Goal: Transaction & Acquisition: Book appointment/travel/reservation

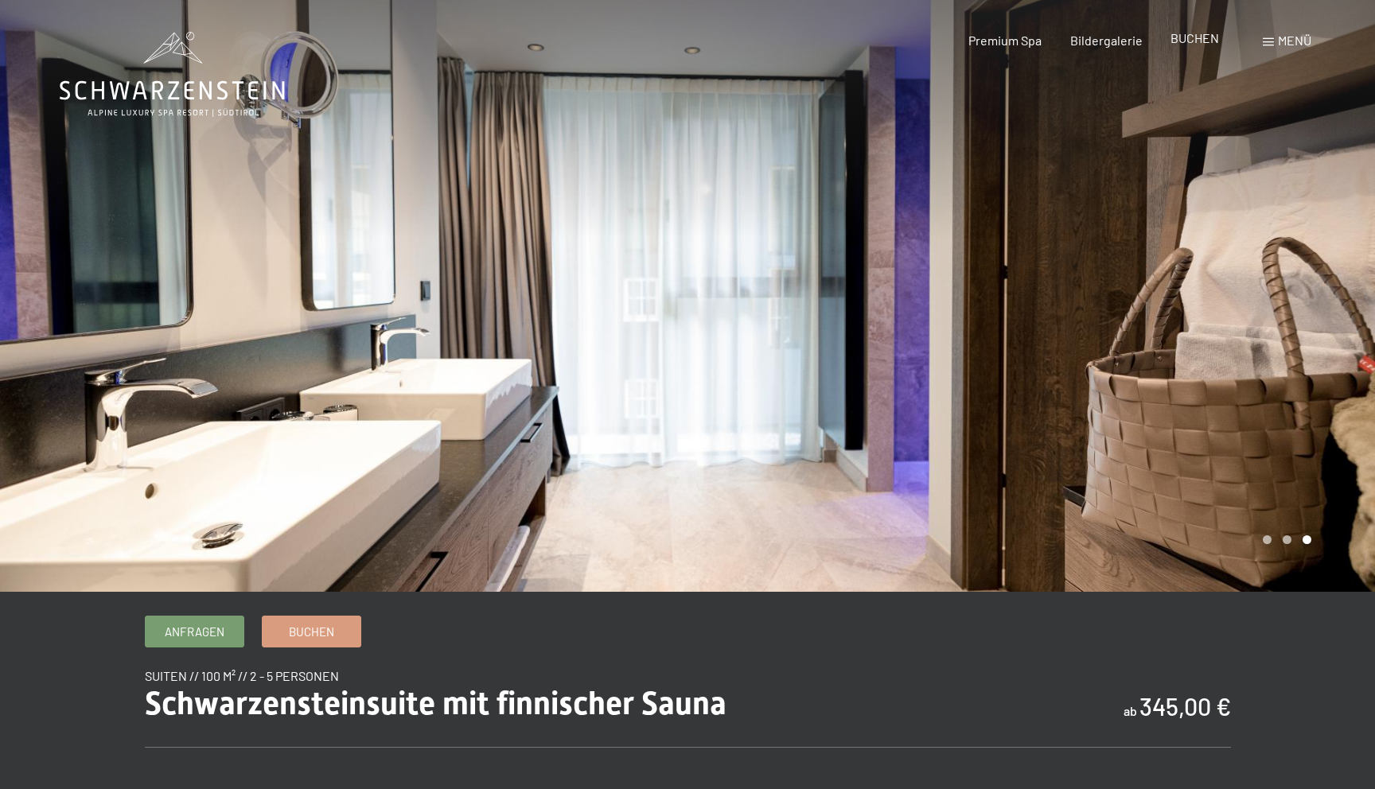
click at [1202, 34] on span "BUCHEN" at bounding box center [1195, 37] width 49 height 15
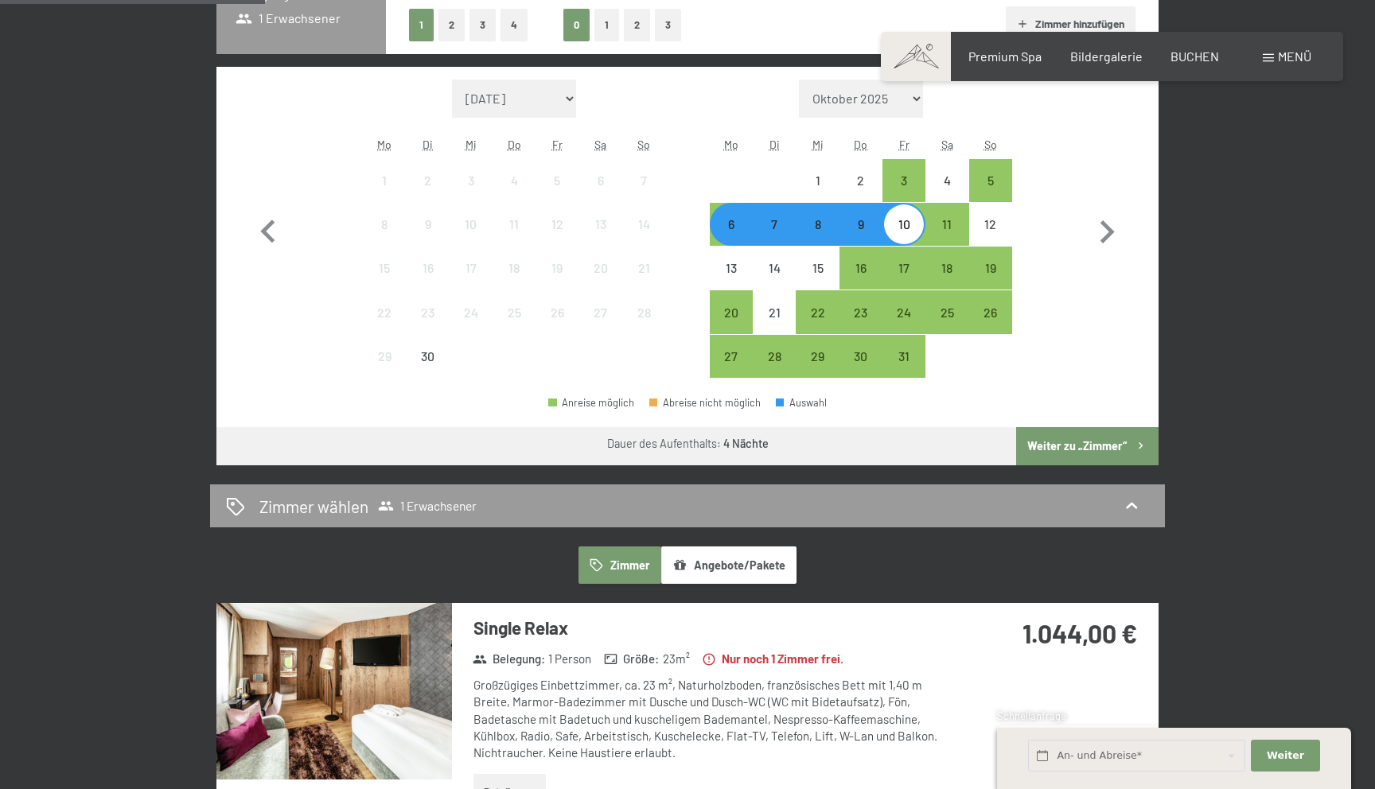
scroll to position [472, 0]
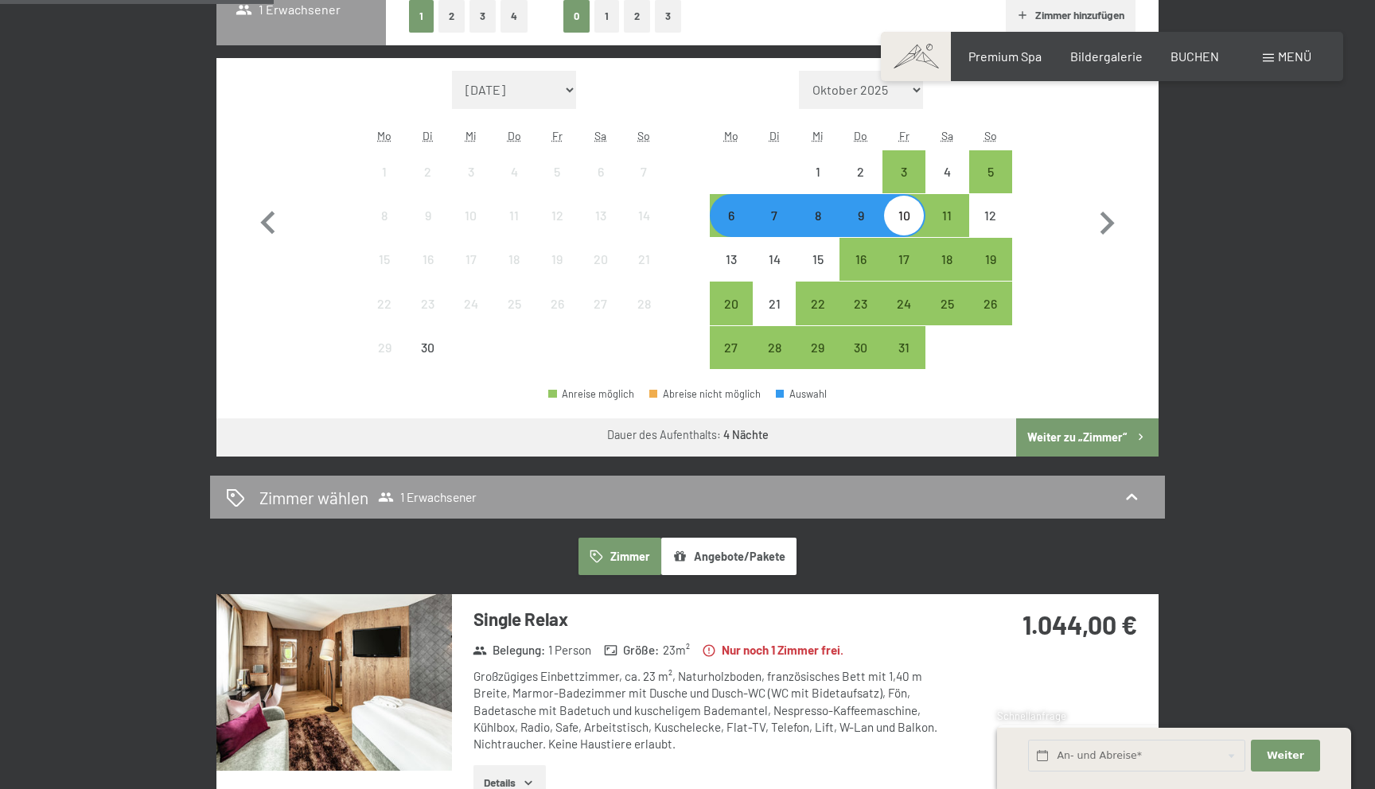
click at [719, 554] on button "Angebote/Pakete" at bounding box center [728, 556] width 135 height 37
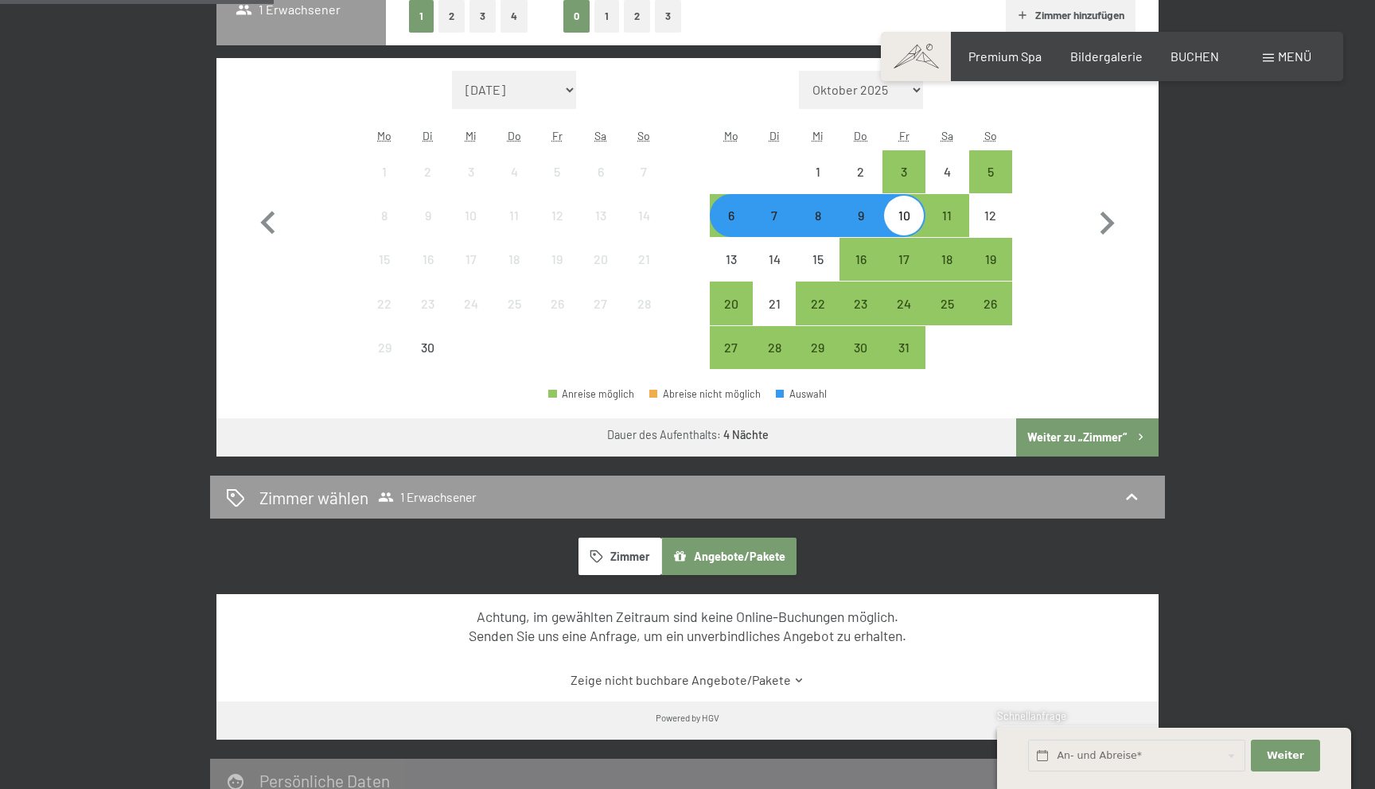
click at [630, 553] on button "Zimmer" at bounding box center [620, 556] width 83 height 37
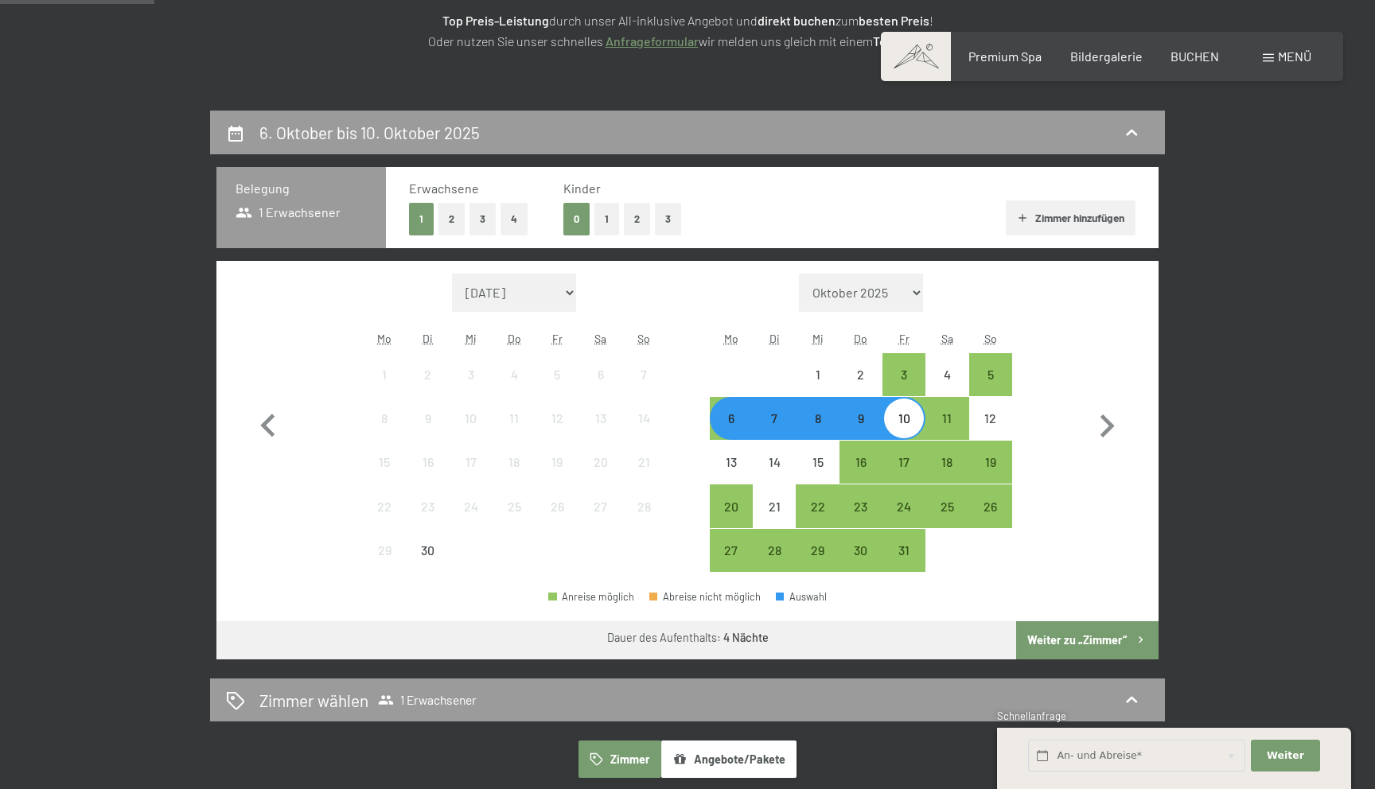
scroll to position [267, 0]
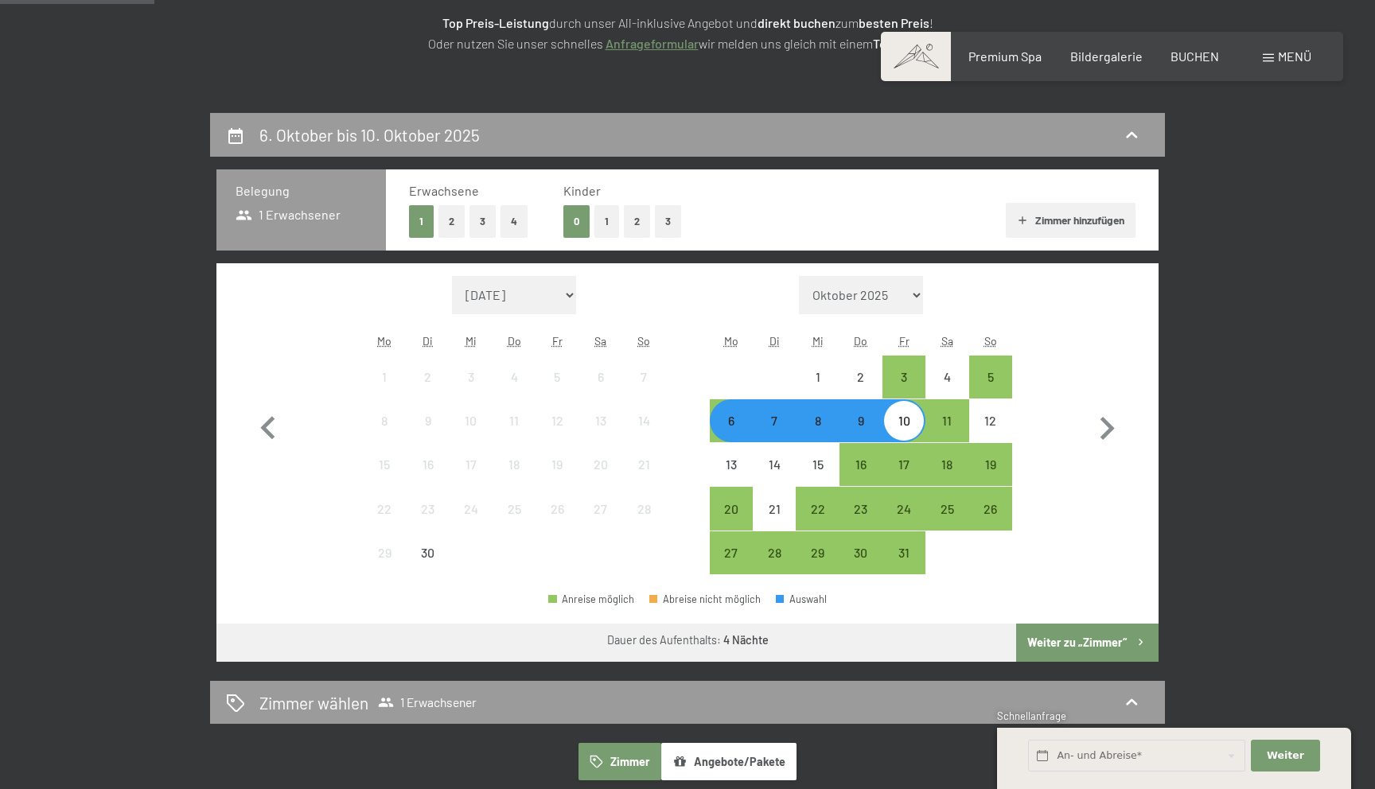
click at [1075, 220] on button "Zimmer hinzufügen" at bounding box center [1071, 220] width 130 height 35
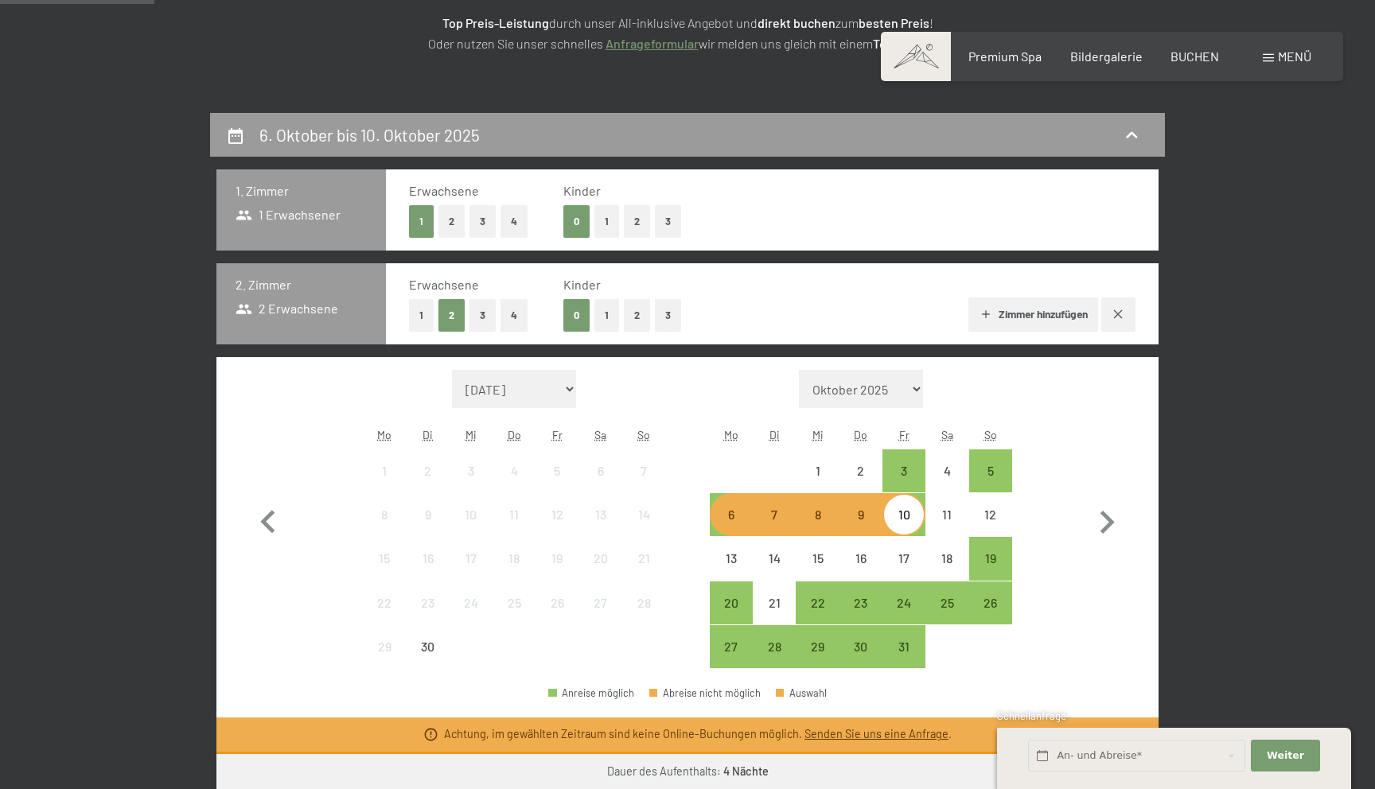
click at [423, 304] on button "1" at bounding box center [421, 315] width 25 height 33
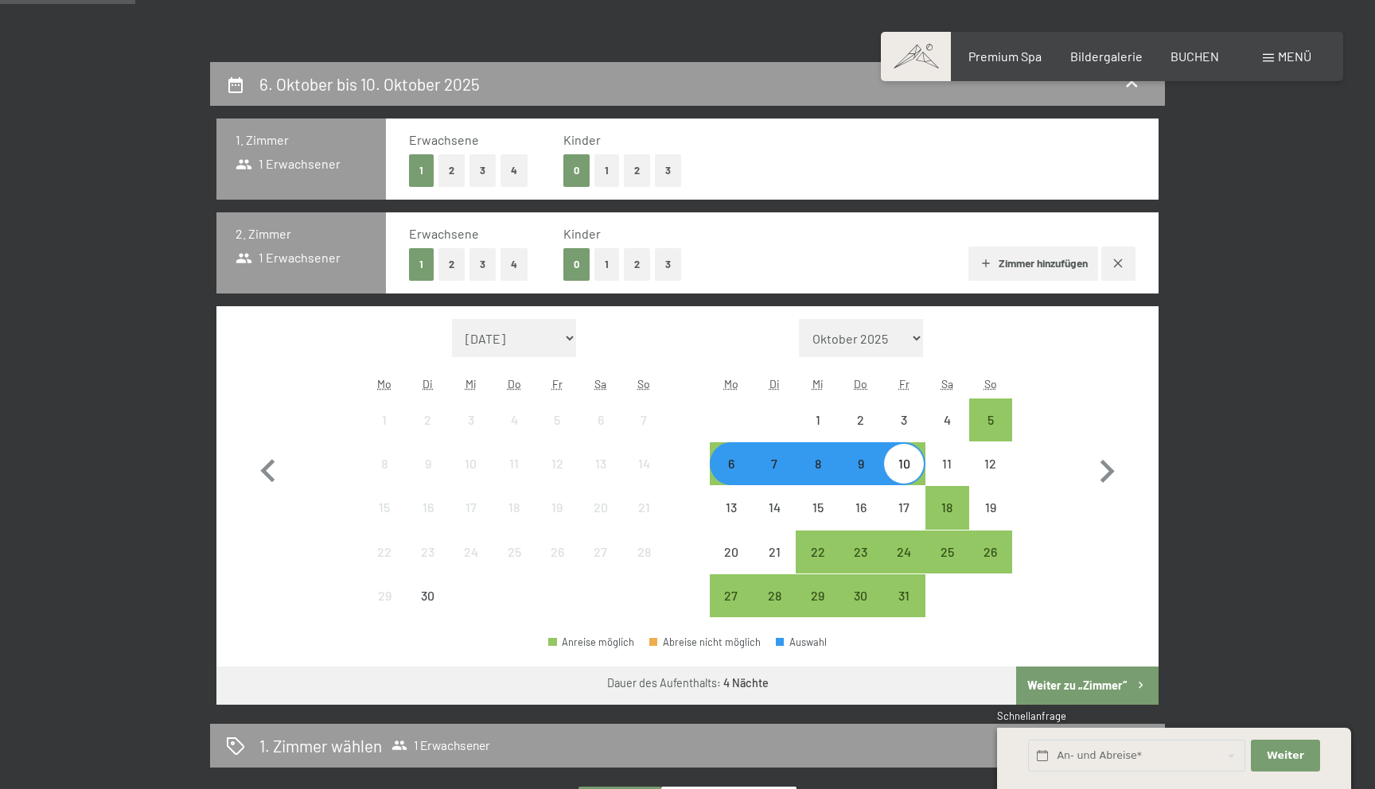
scroll to position [468, 0]
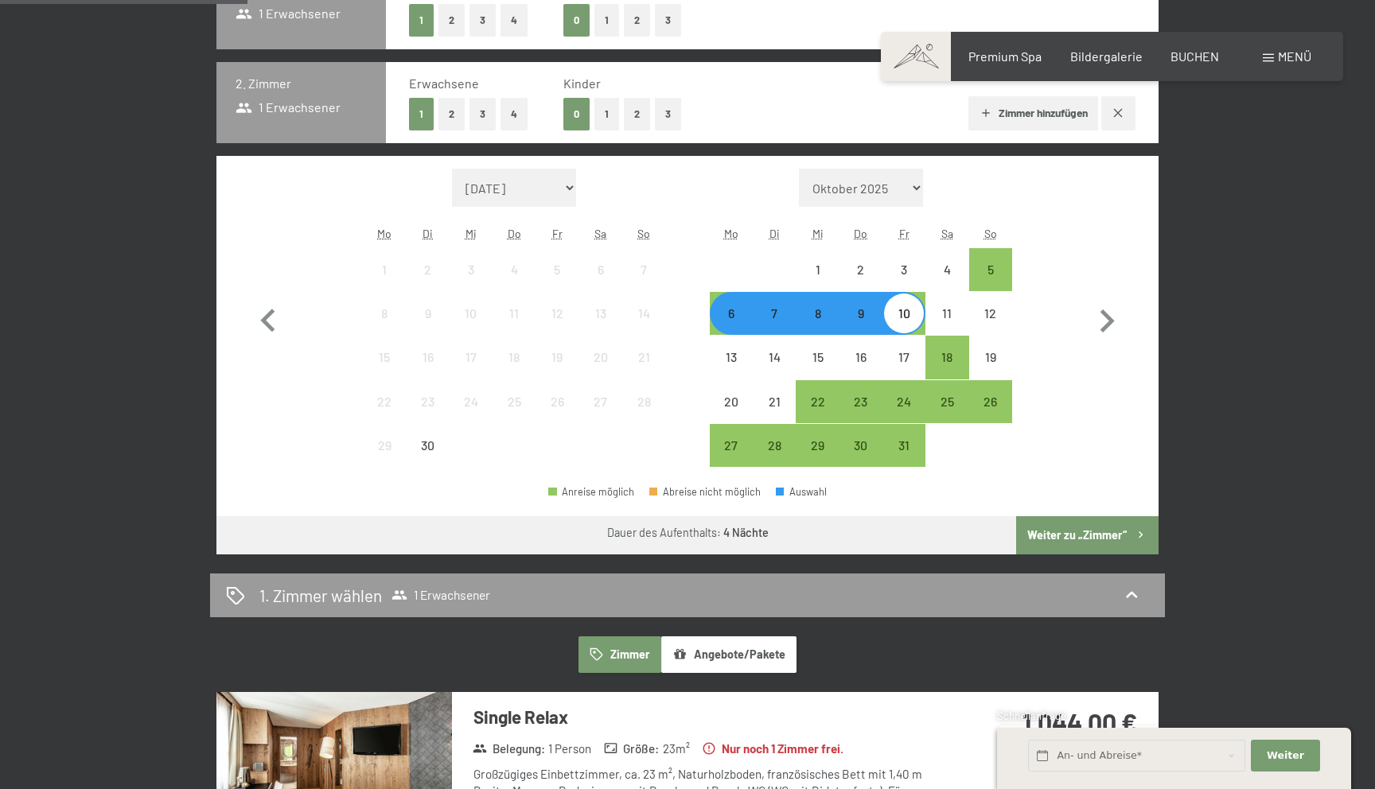
click at [723, 317] on div "6" at bounding box center [731, 327] width 40 height 40
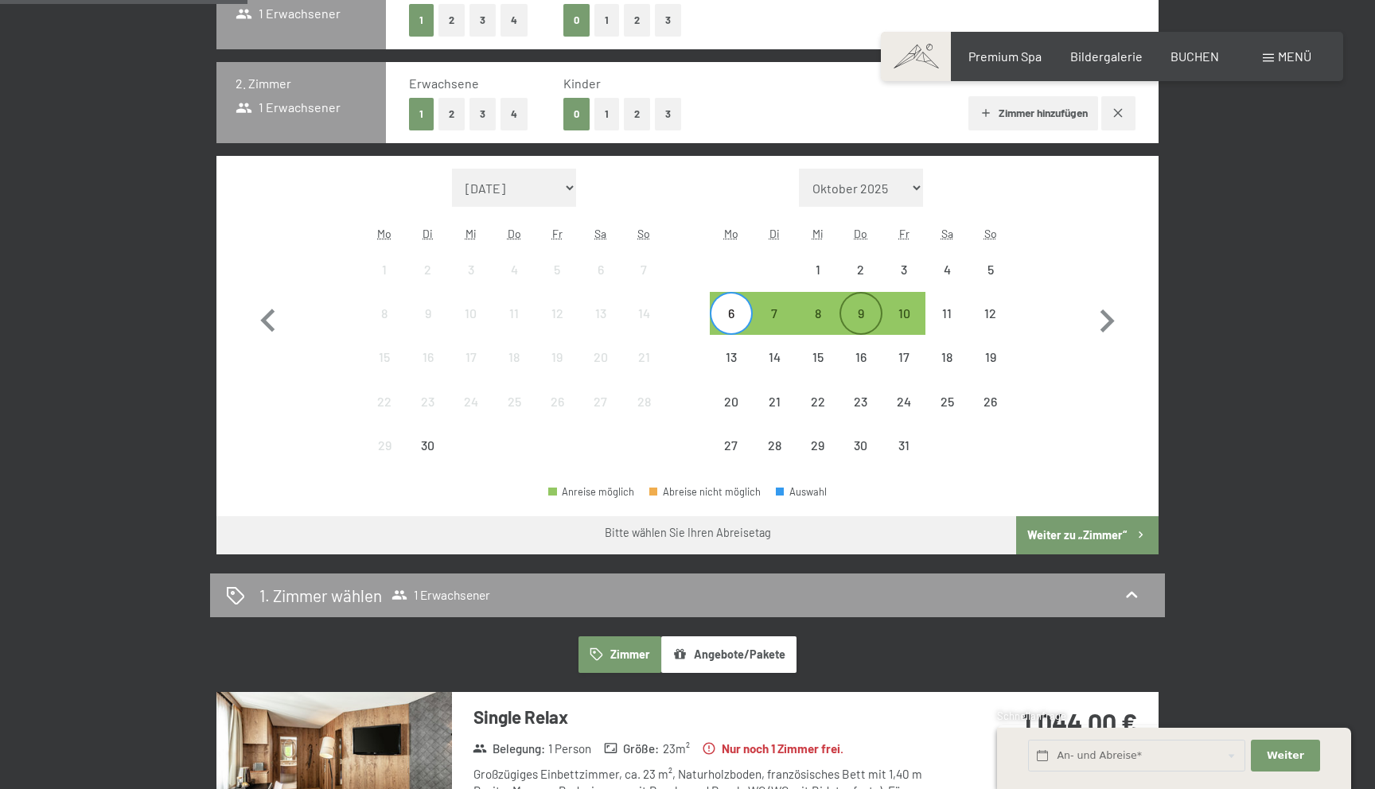
click at [863, 317] on div "9" at bounding box center [861, 327] width 40 height 40
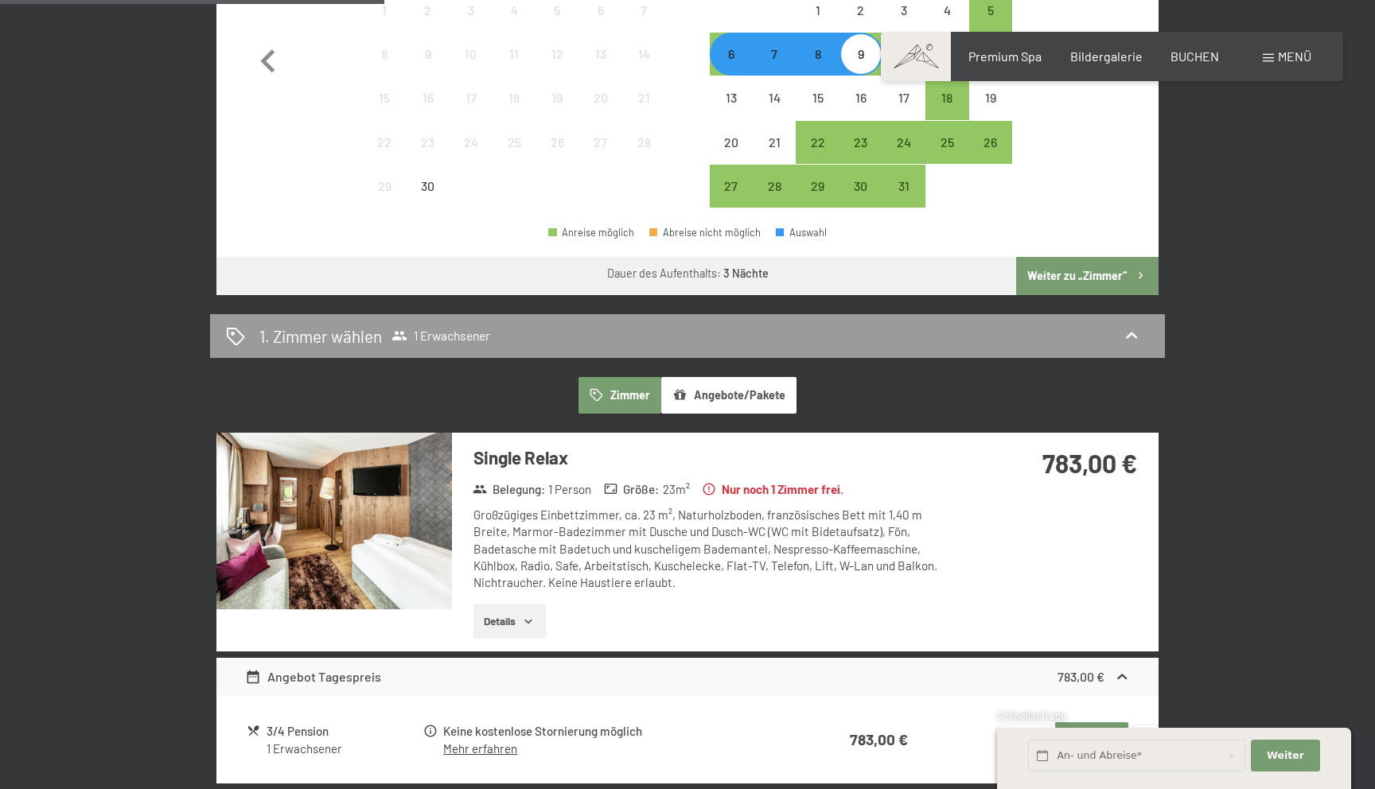
scroll to position [726, 0]
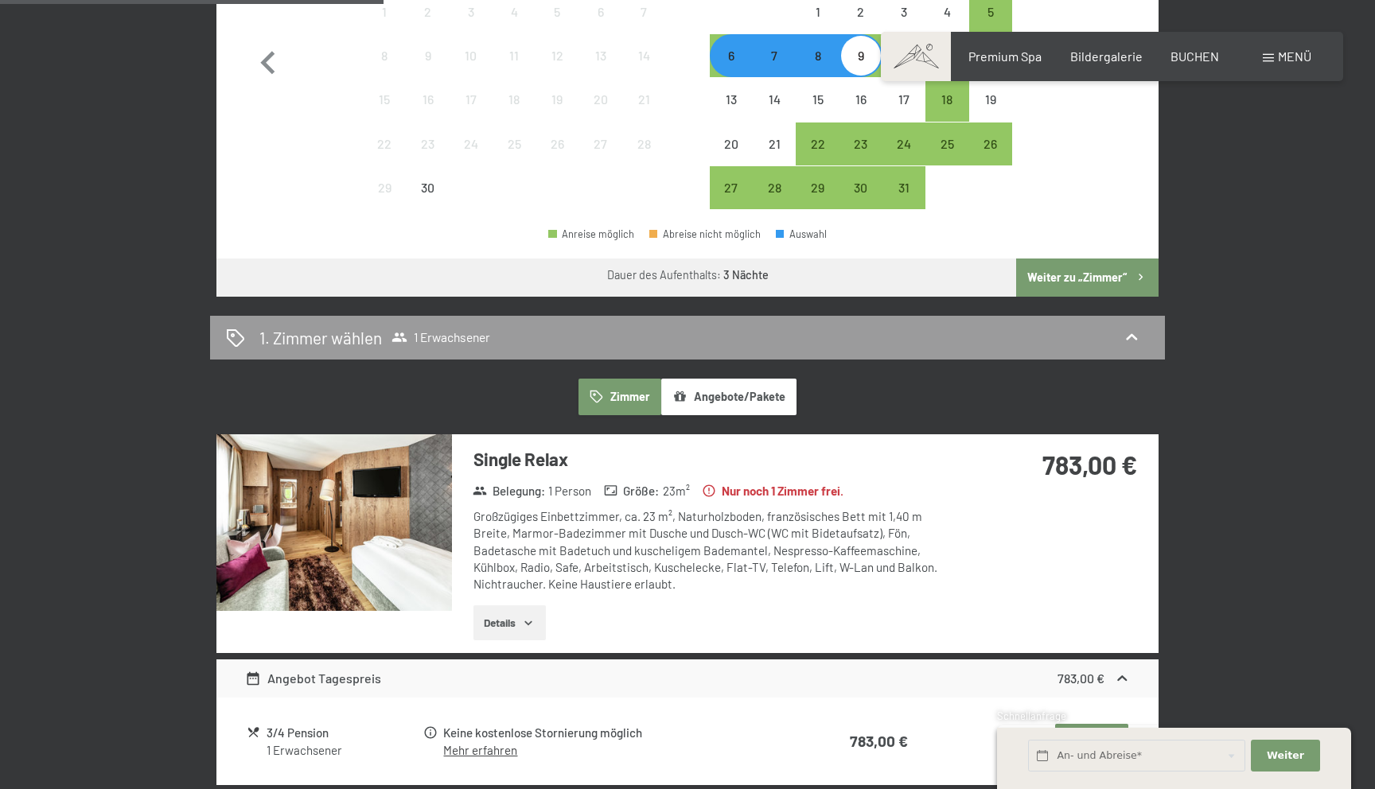
click at [369, 532] on img at bounding box center [334, 522] width 236 height 177
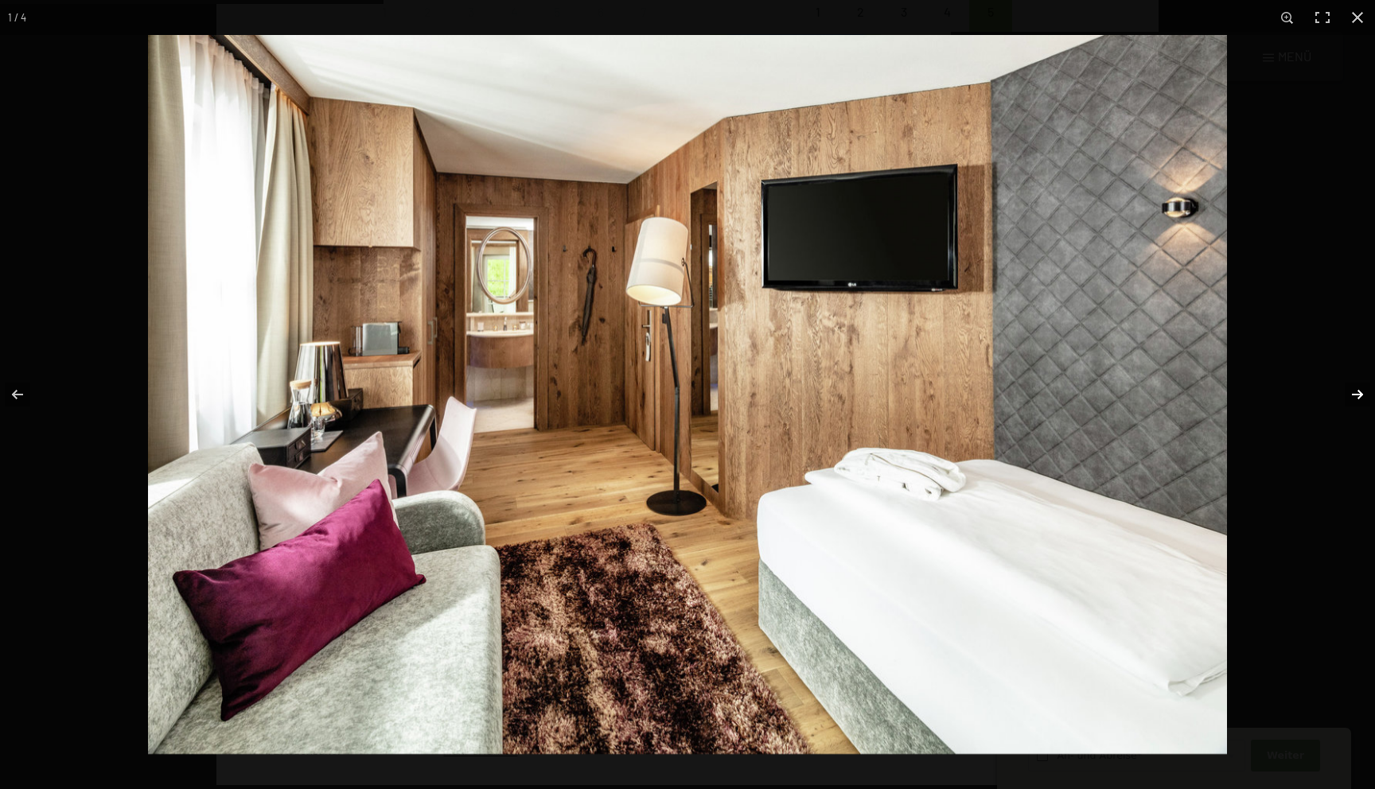
click at [1357, 388] on button "button" at bounding box center [1347, 395] width 56 height 80
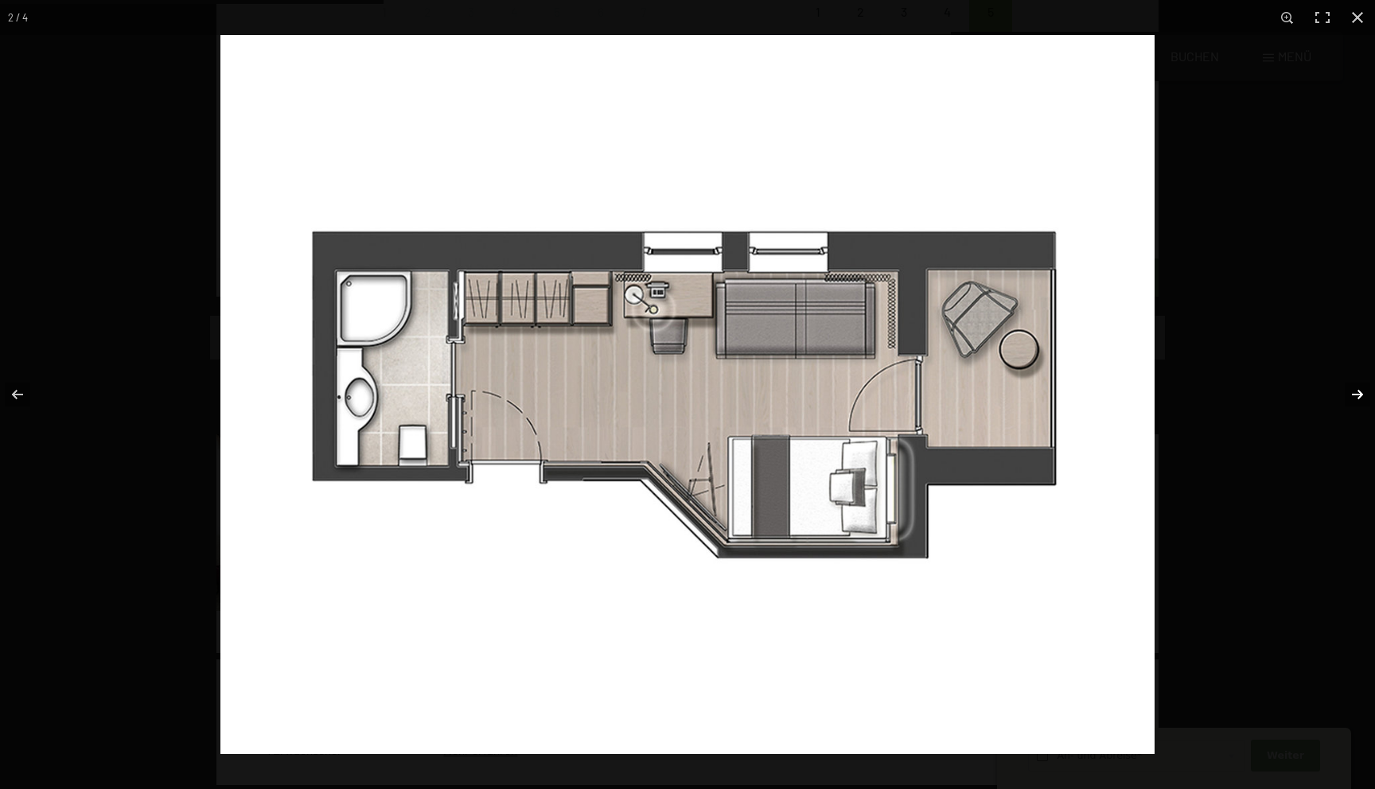
click at [1357, 388] on button "button" at bounding box center [1347, 395] width 56 height 80
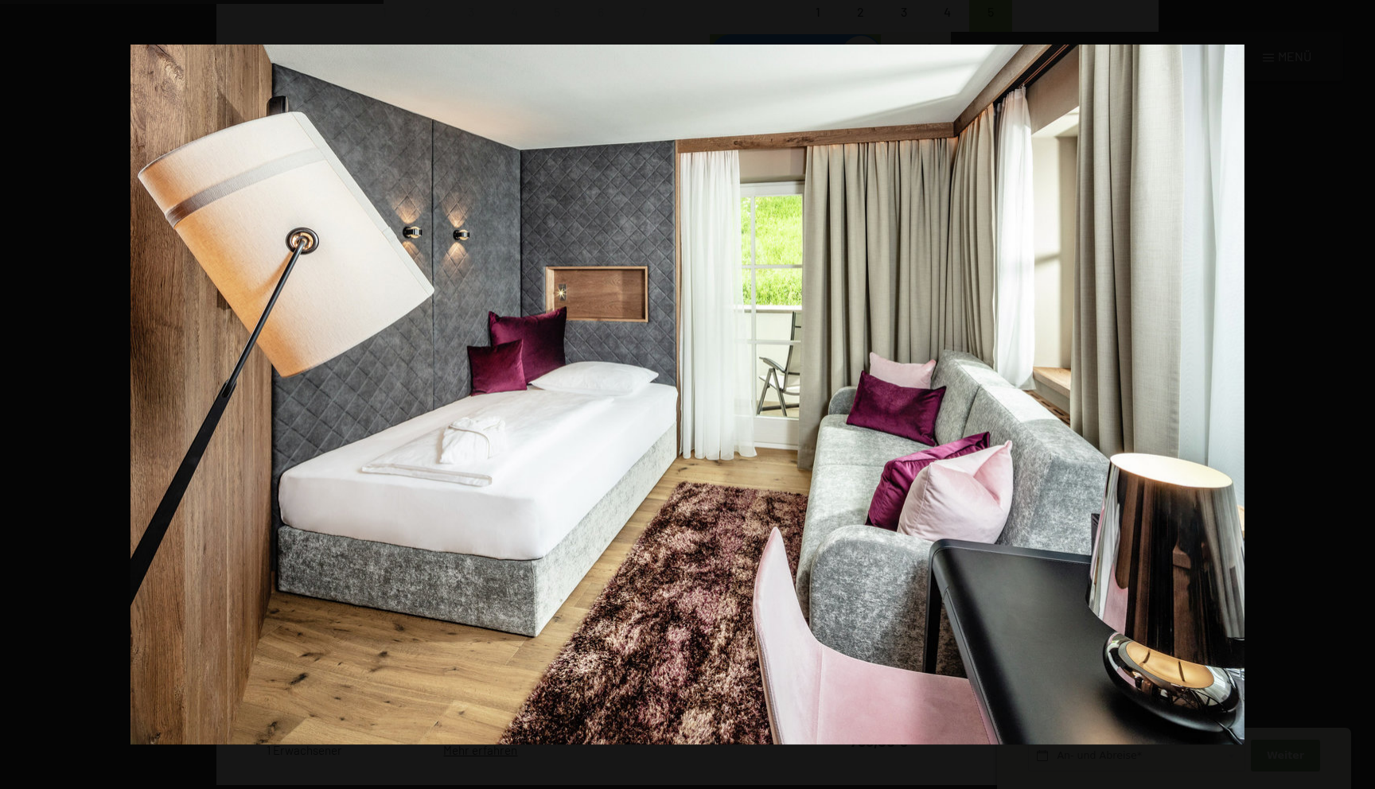
click at [1357, 388] on button "button" at bounding box center [1347, 395] width 56 height 80
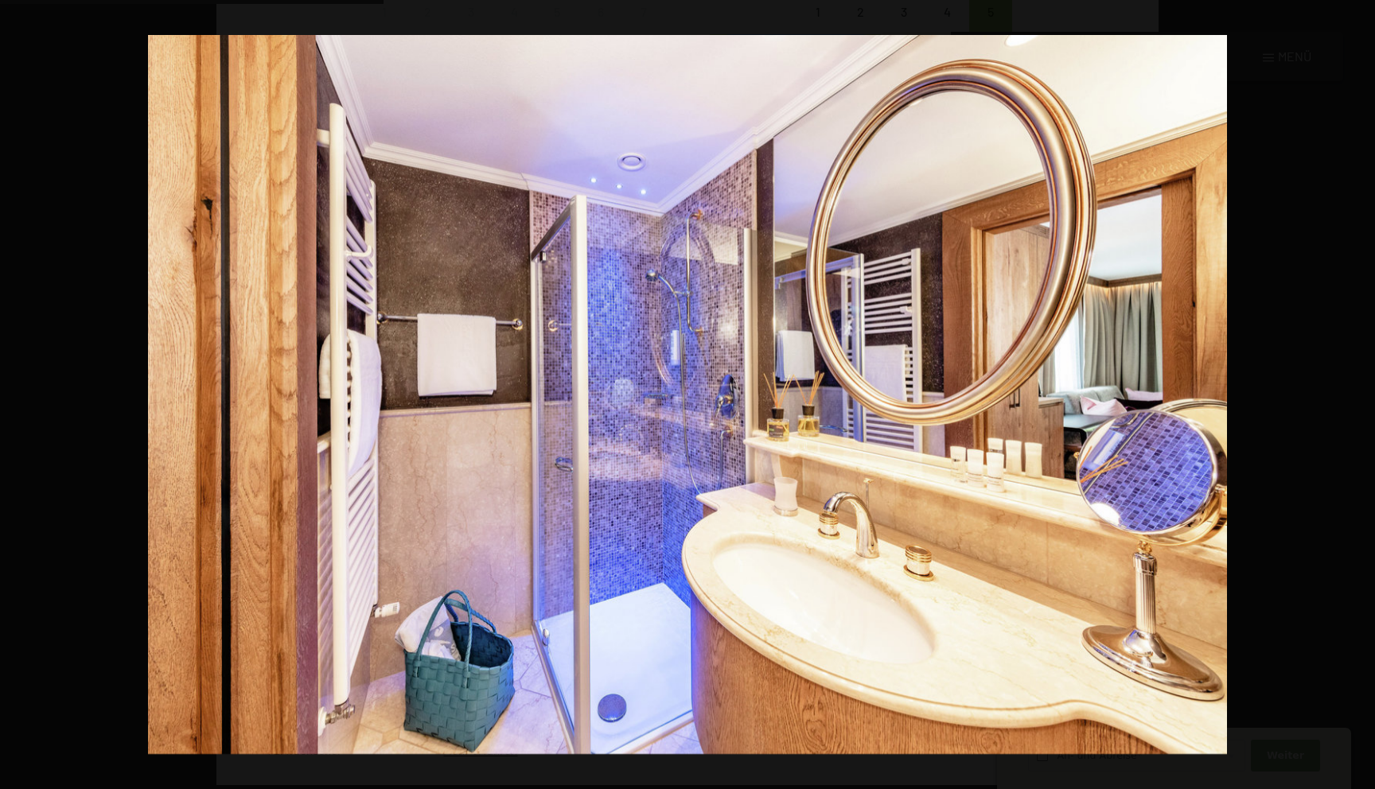
click at [1357, 388] on button "button" at bounding box center [1347, 395] width 56 height 80
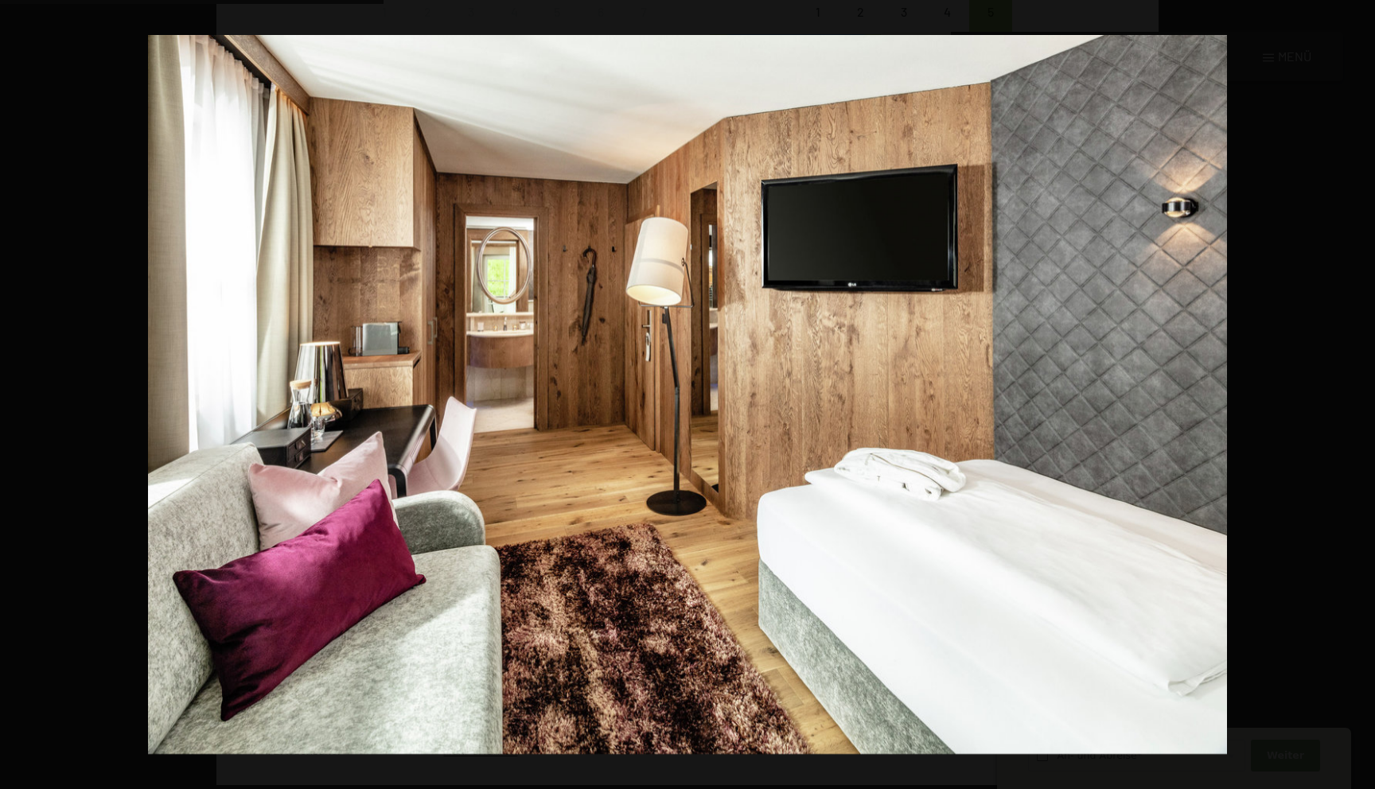
click at [1357, 388] on button "button" at bounding box center [1347, 395] width 56 height 80
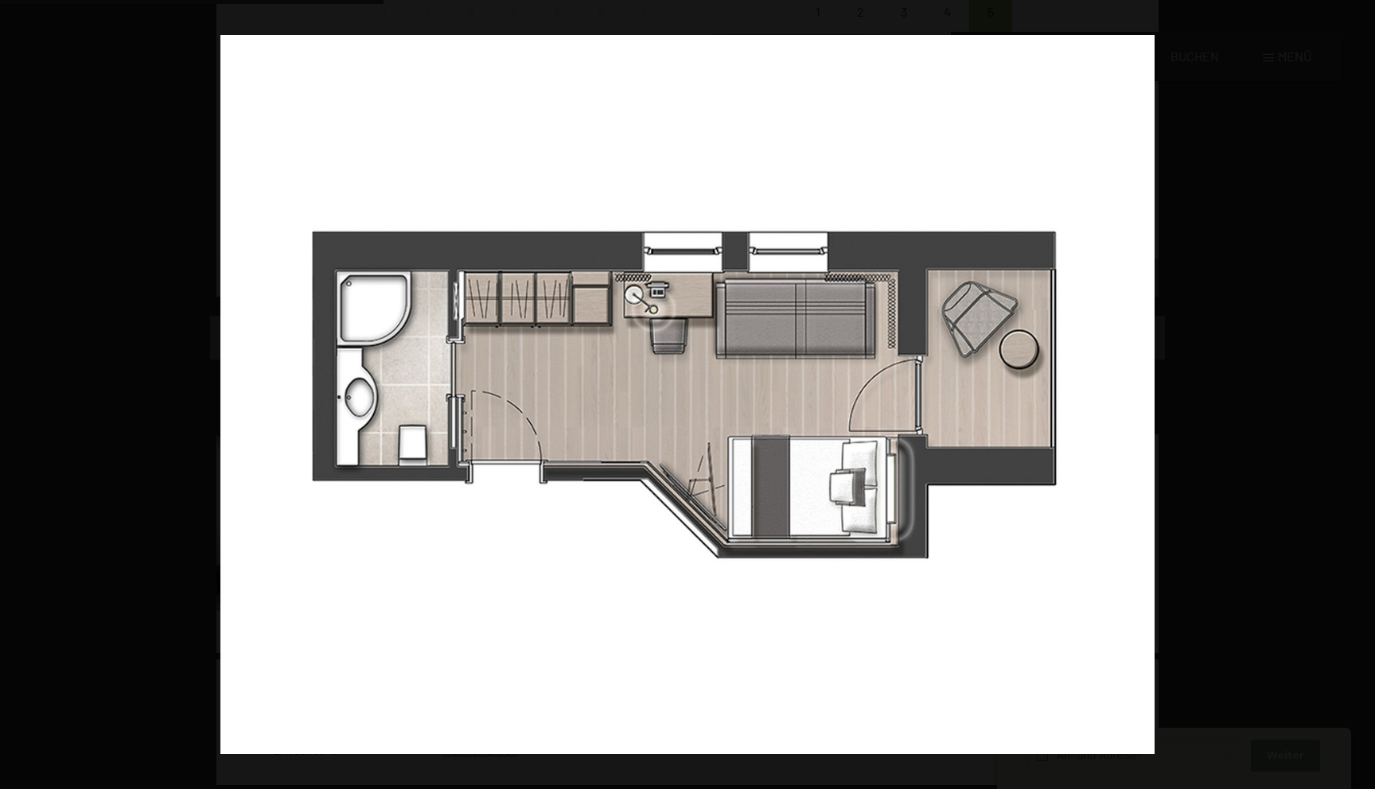
click at [1357, 388] on button "button" at bounding box center [1347, 395] width 56 height 80
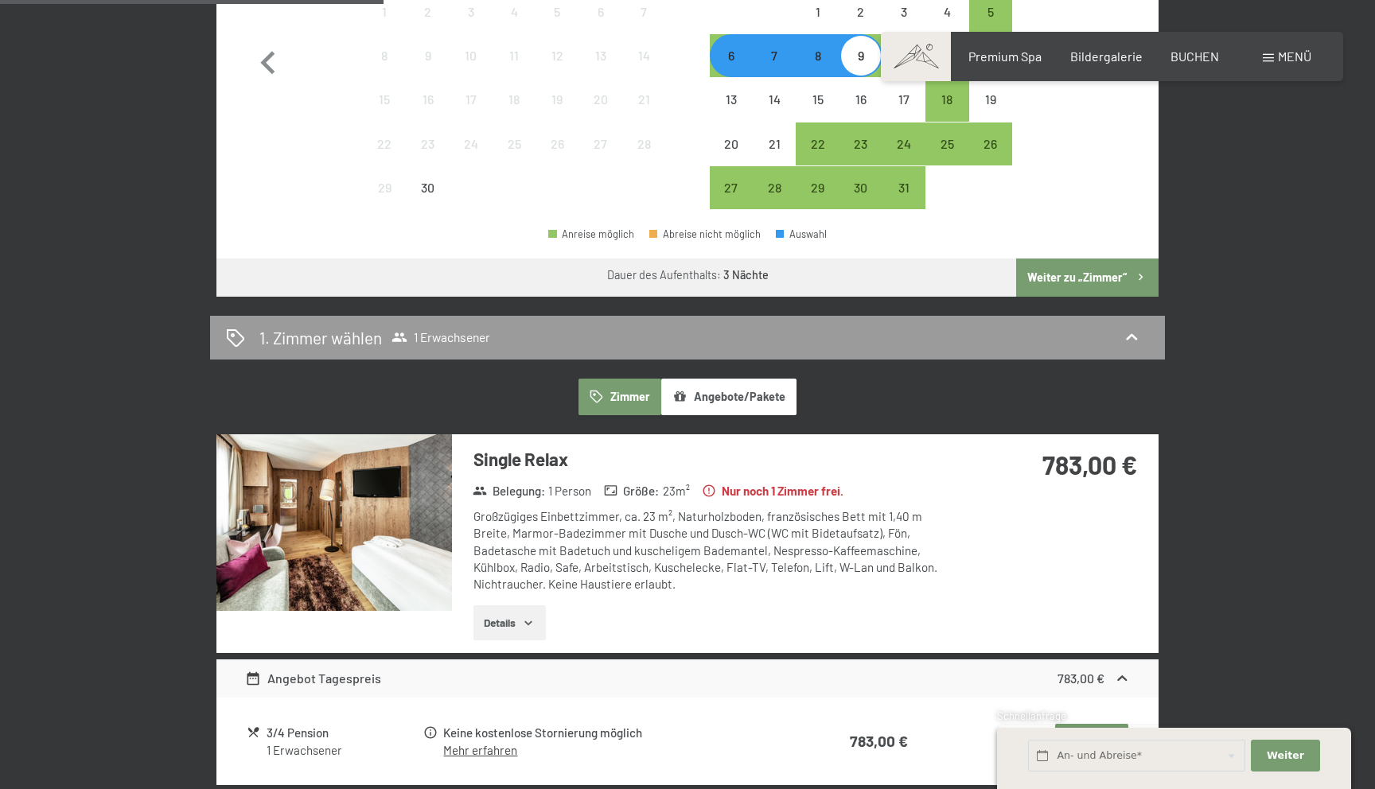
click at [0, 0] on button "button" at bounding box center [0, 0] width 0 height 0
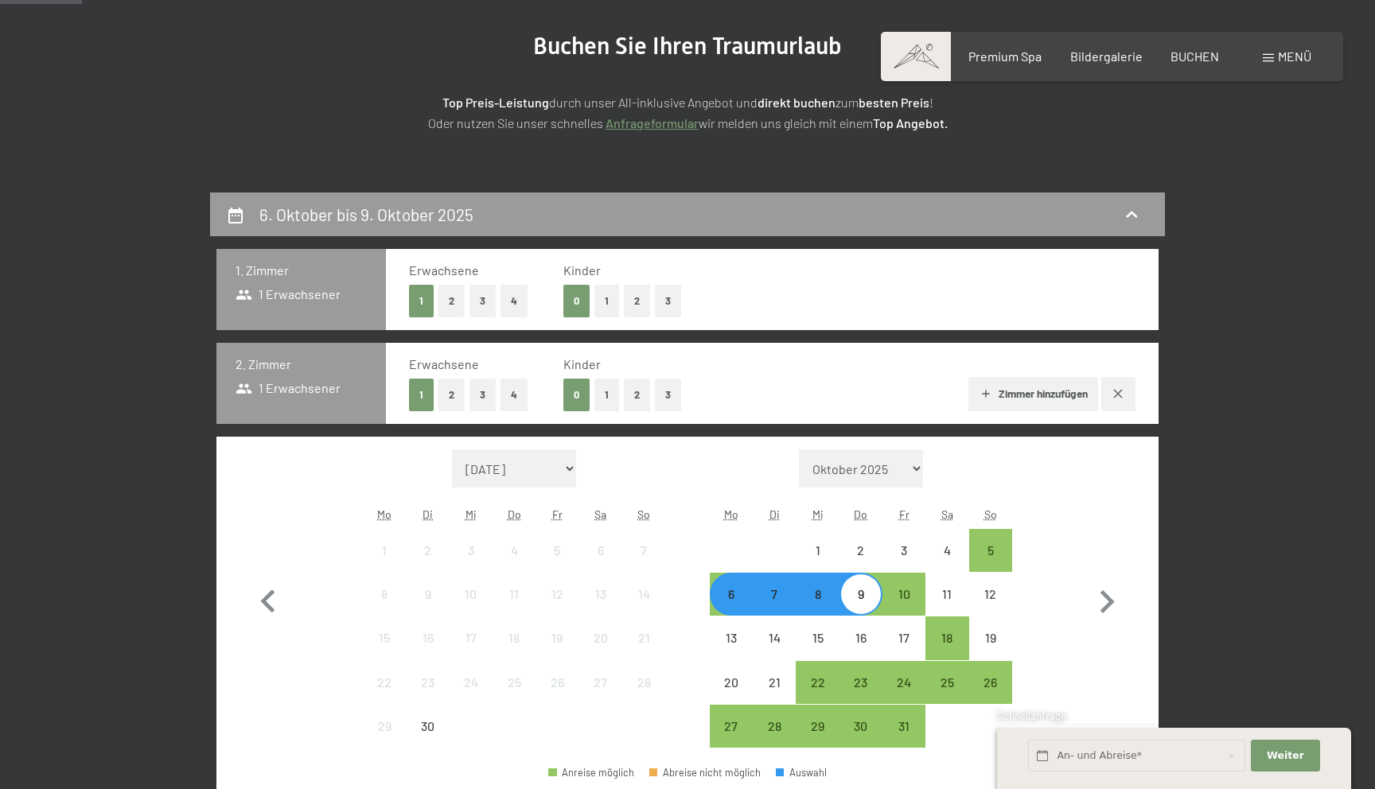
scroll to position [220, 0]
